Goal: Task Accomplishment & Management: Complete application form

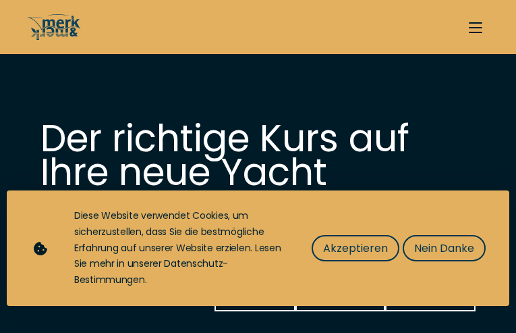
select select "manage"
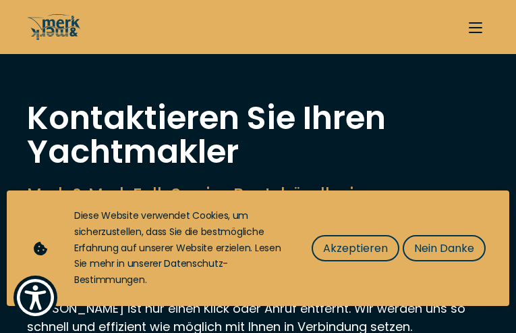
type input "puAZbiLusDO"
type input "VAspPuydhgAfs"
type input "[EMAIL_ADDRESS][DOMAIN_NAME]"
type input "9639594754"
select select "buy"
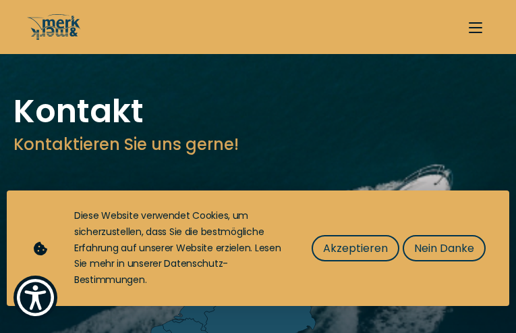
type input "kxBXWirgd"
type input "qhYbhZmn"
type input "reduhanax43@gmail.com"
type input "8986502291"
select select "sell"
